Goal: Complete application form

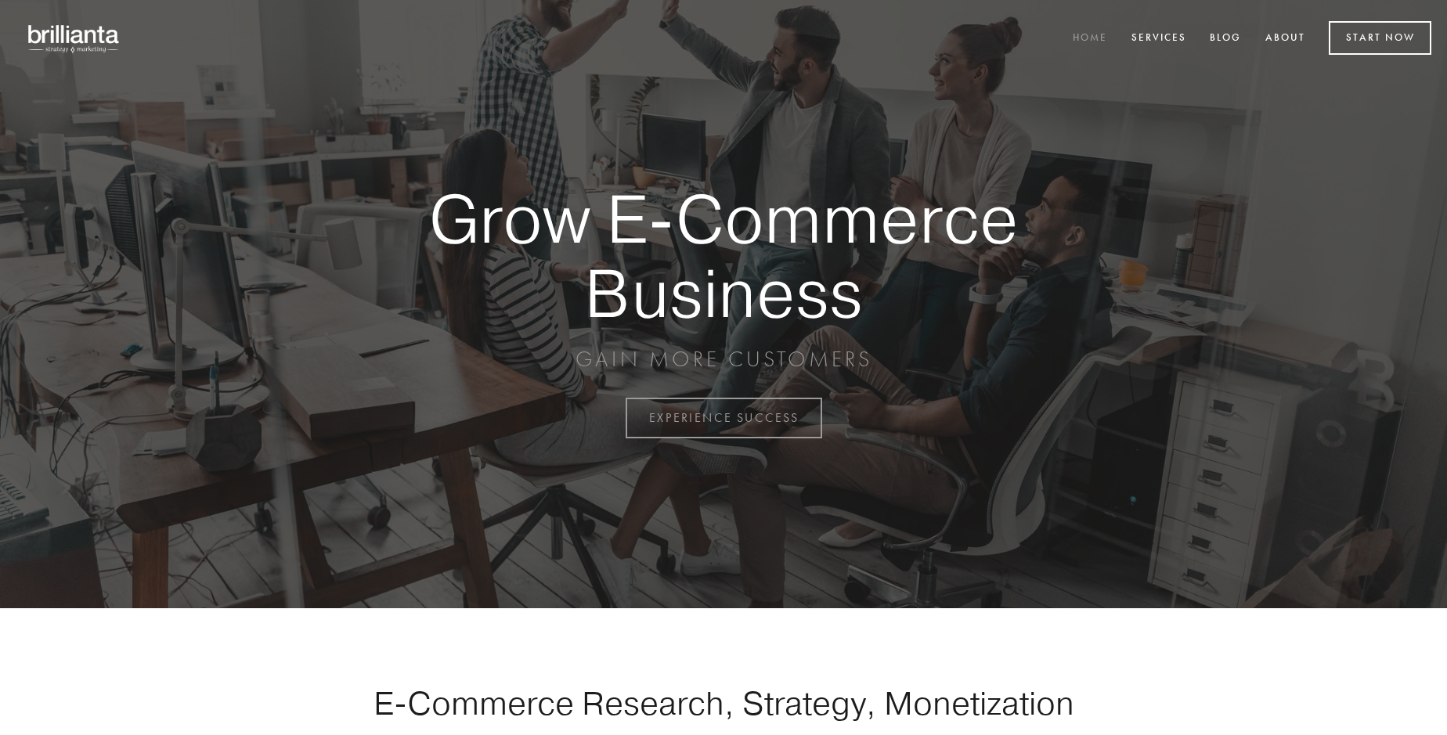
scroll to position [4104, 0]
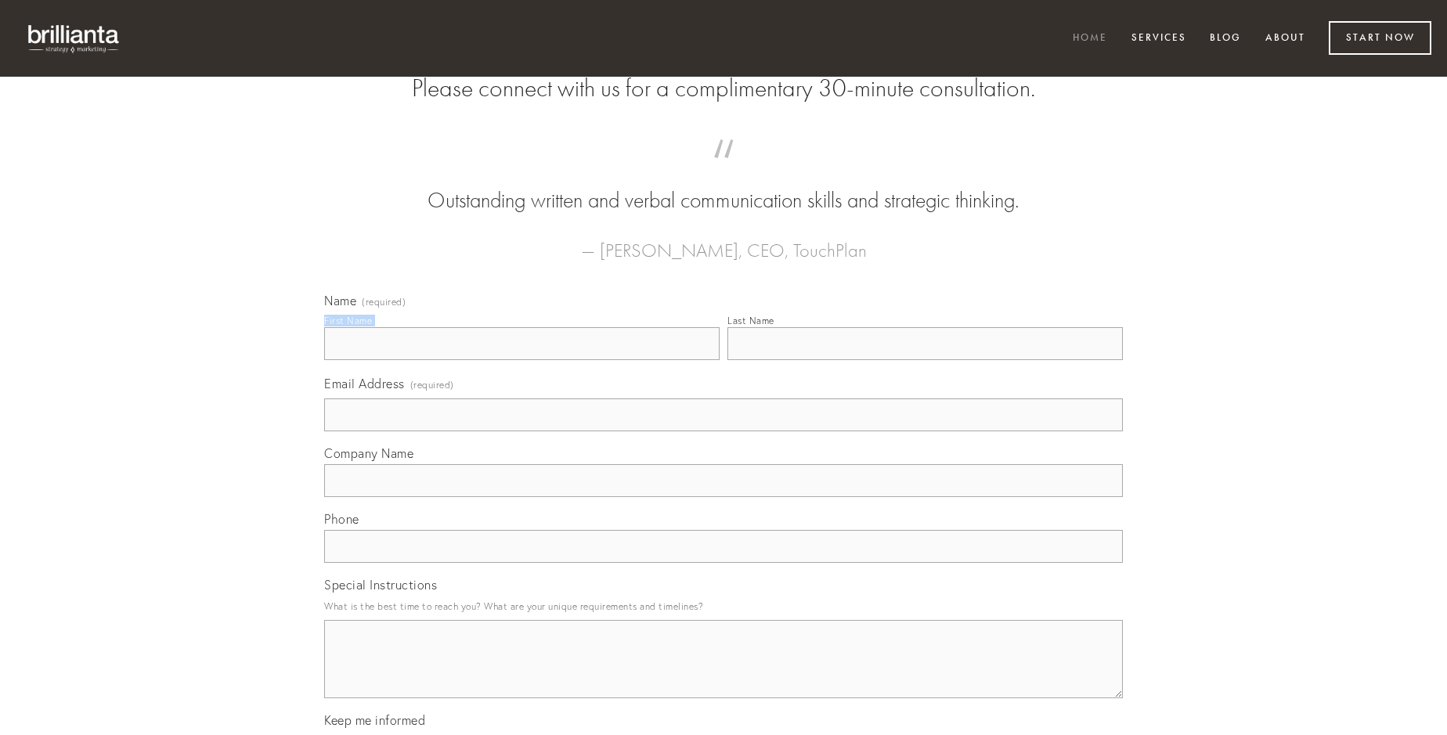
type input "[PERSON_NAME]"
click at [925, 360] on input "Last Name" at bounding box center [924, 343] width 395 height 33
type input "[PERSON_NAME]"
click at [723, 431] on input "Email Address (required)" at bounding box center [723, 414] width 799 height 33
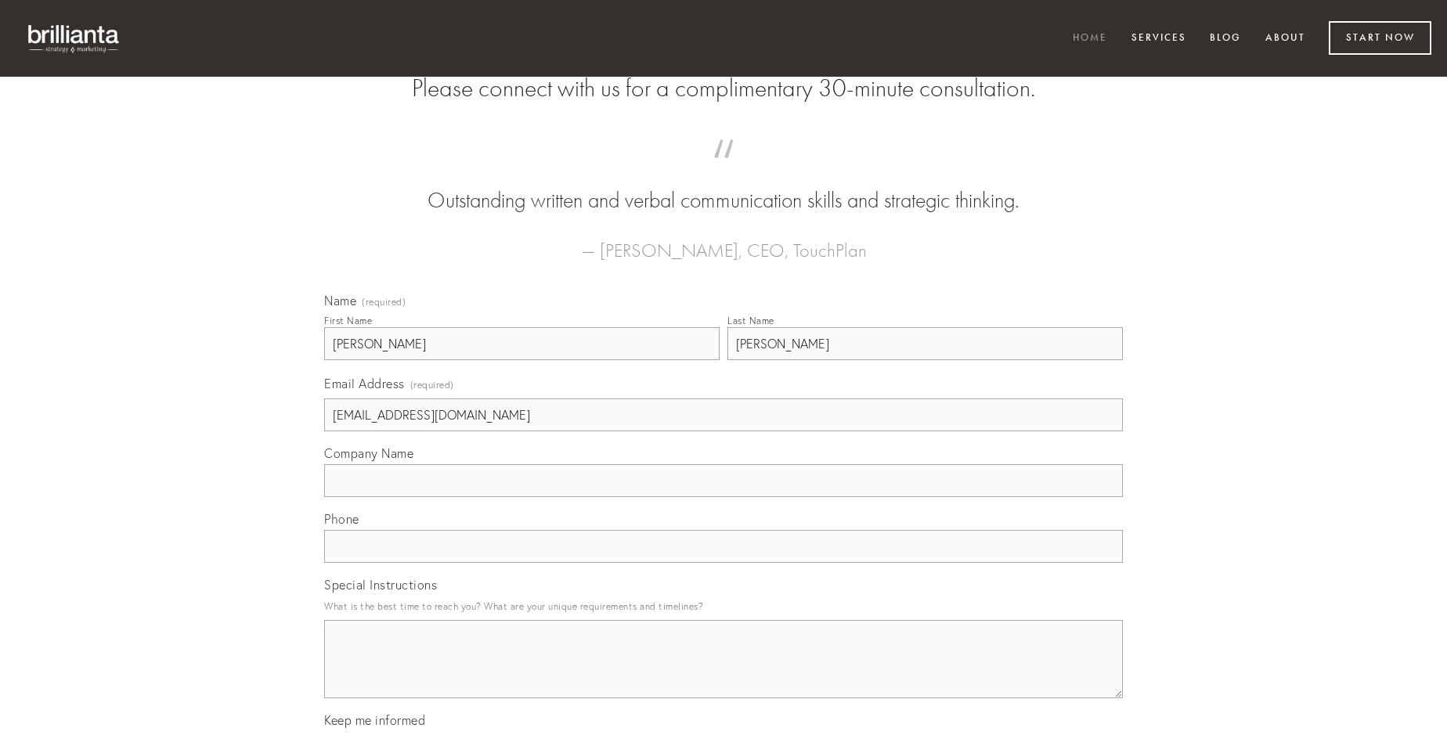
type input "[EMAIL_ADDRESS][DOMAIN_NAME]"
click at [723, 497] on input "Company Name" at bounding box center [723, 480] width 799 height 33
type input "apparatus"
click at [723, 563] on input "text" at bounding box center [723, 546] width 799 height 33
click at [723, 673] on textarea "Special Instructions" at bounding box center [723, 659] width 799 height 78
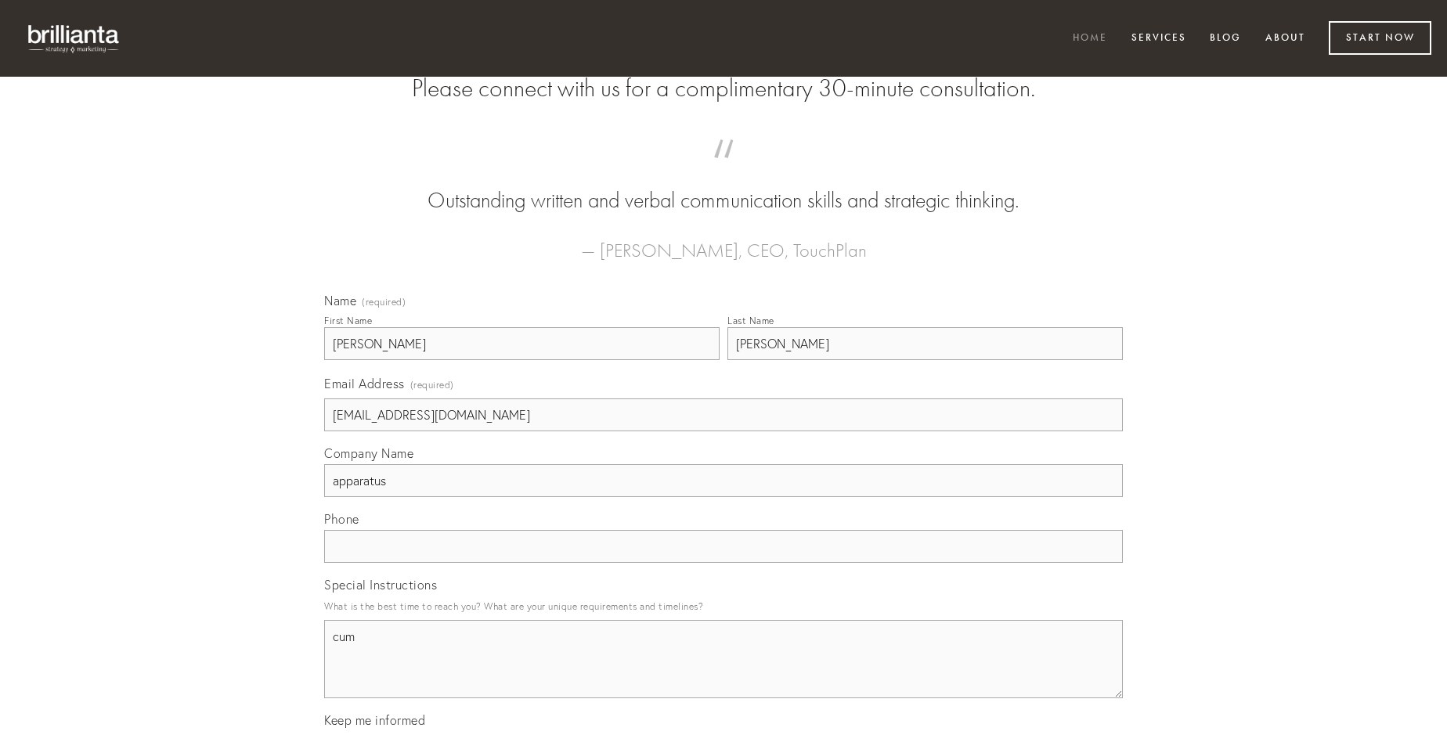
type textarea "cum"
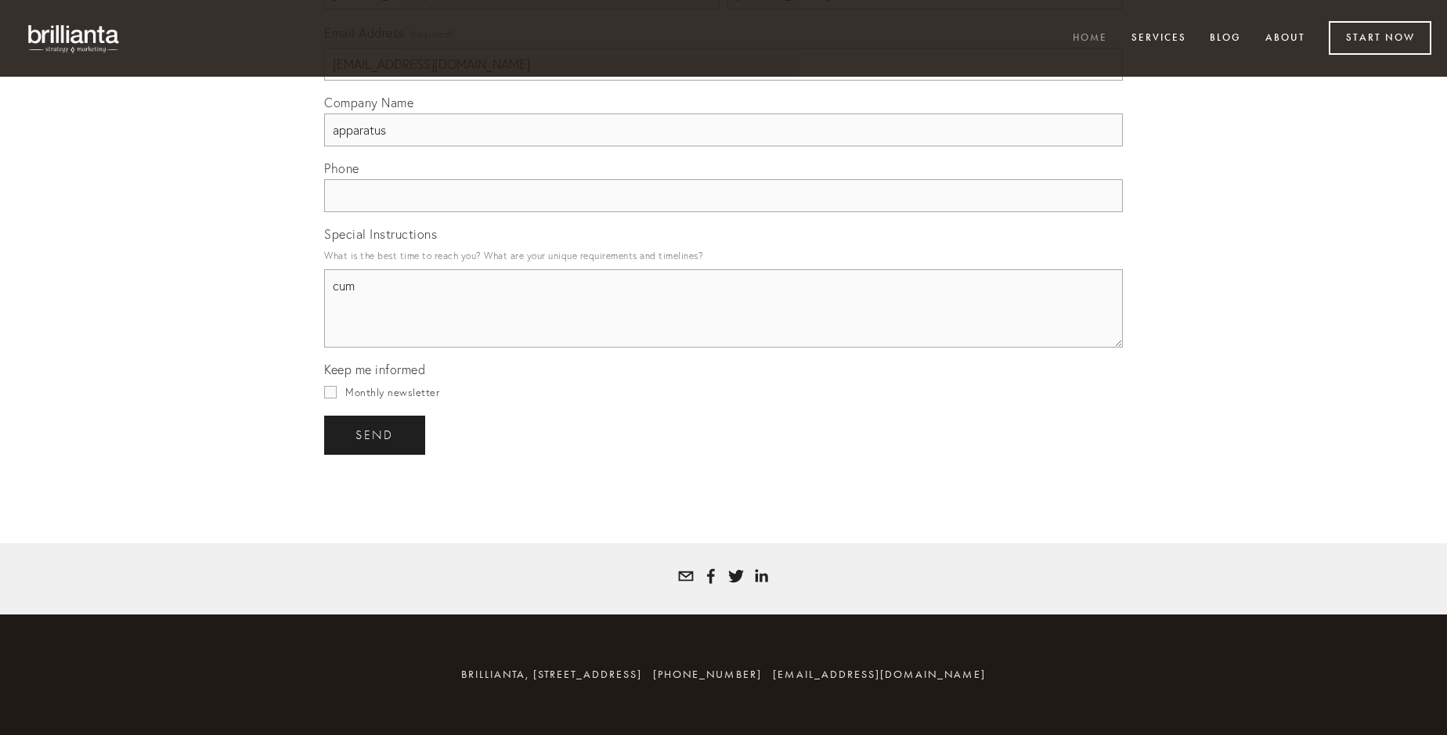
click at [376, 434] on span "send" at bounding box center [374, 435] width 38 height 14
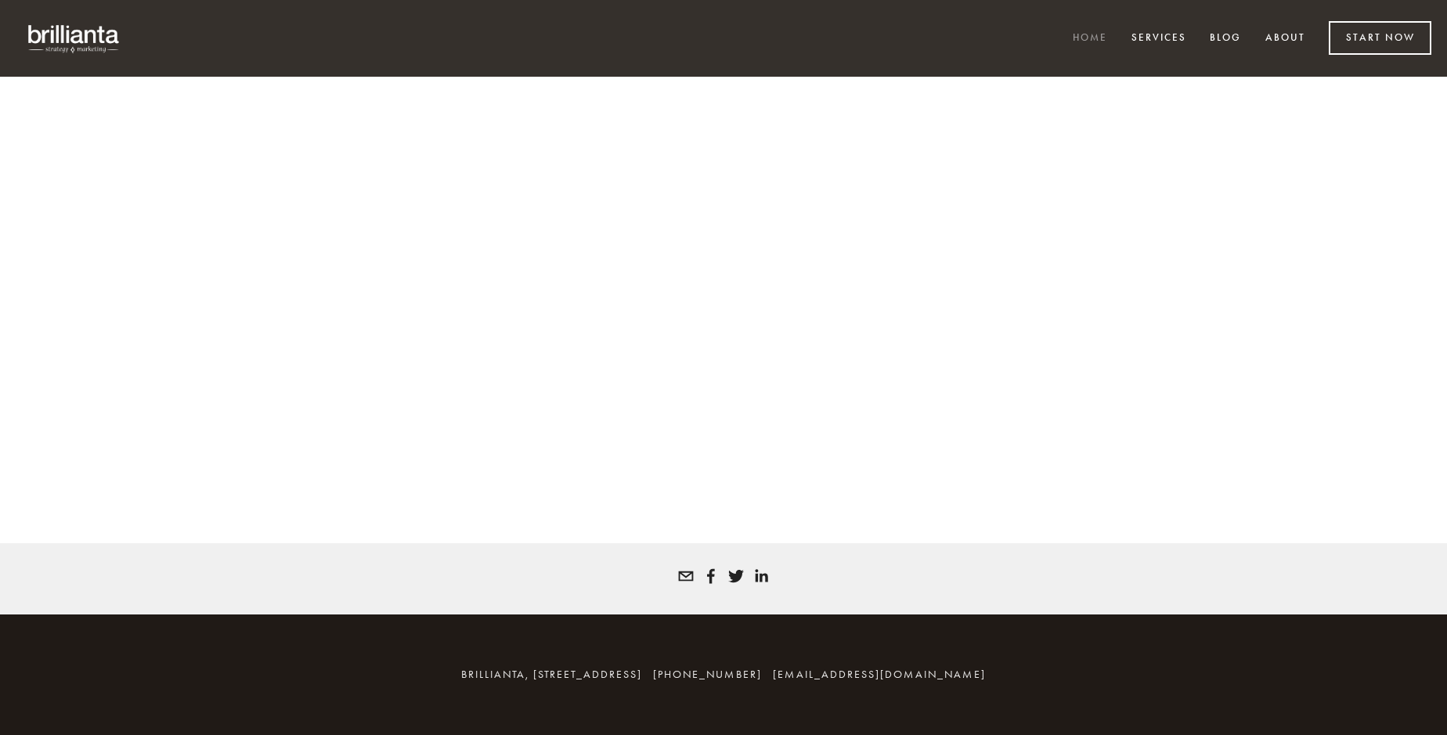
scroll to position [4083, 0]
